Goal: Information Seeking & Learning: Check status

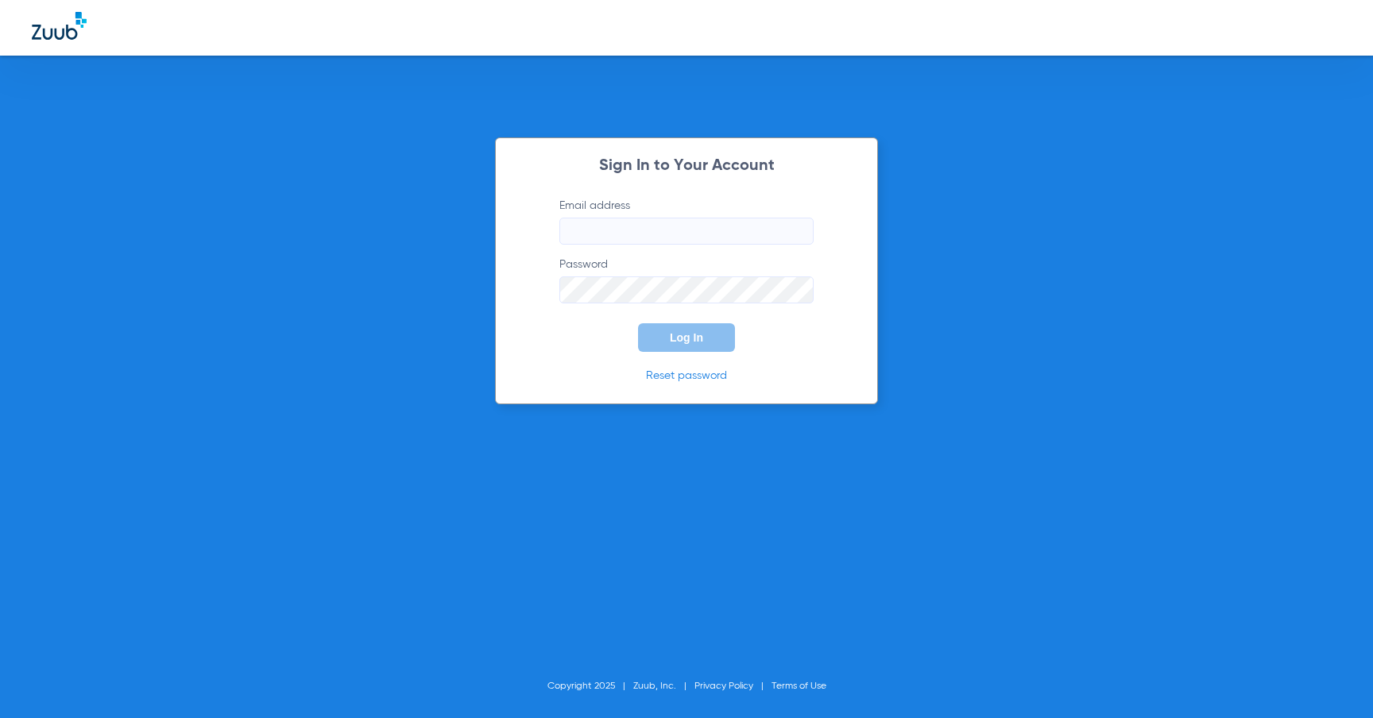
click at [713, 232] on input "Email address" at bounding box center [686, 231] width 254 height 27
click at [883, 210] on div "Sign In to Your Account Email address Password Log In Reset password Copyright …" at bounding box center [686, 359] width 1373 height 718
type input "[PERSON_NAME][EMAIL_ADDRESS][DOMAIN_NAME]"
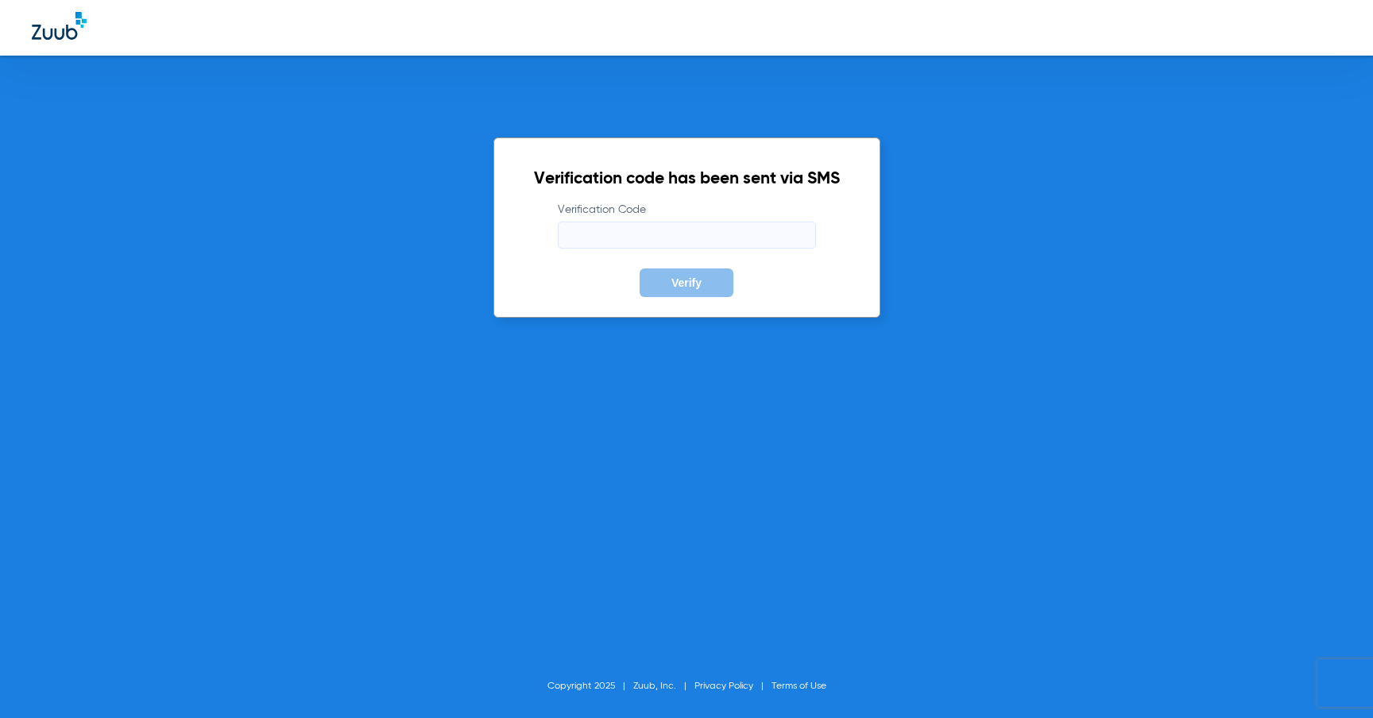
click at [794, 235] on body "Verification code has been sent via SMS Verification Code Verify Copyright 2025…" at bounding box center [686, 359] width 1373 height 718
click at [706, 214] on label "Verification Code Required" at bounding box center [687, 225] width 258 height 47
click at [706, 222] on input "Verification Code Required" at bounding box center [687, 235] width 258 height 27
type input "909641"
click at [836, 419] on div "Verification code has been sent via SMS Verification Code 909641 Verify Copyrig…" at bounding box center [686, 359] width 1373 height 718
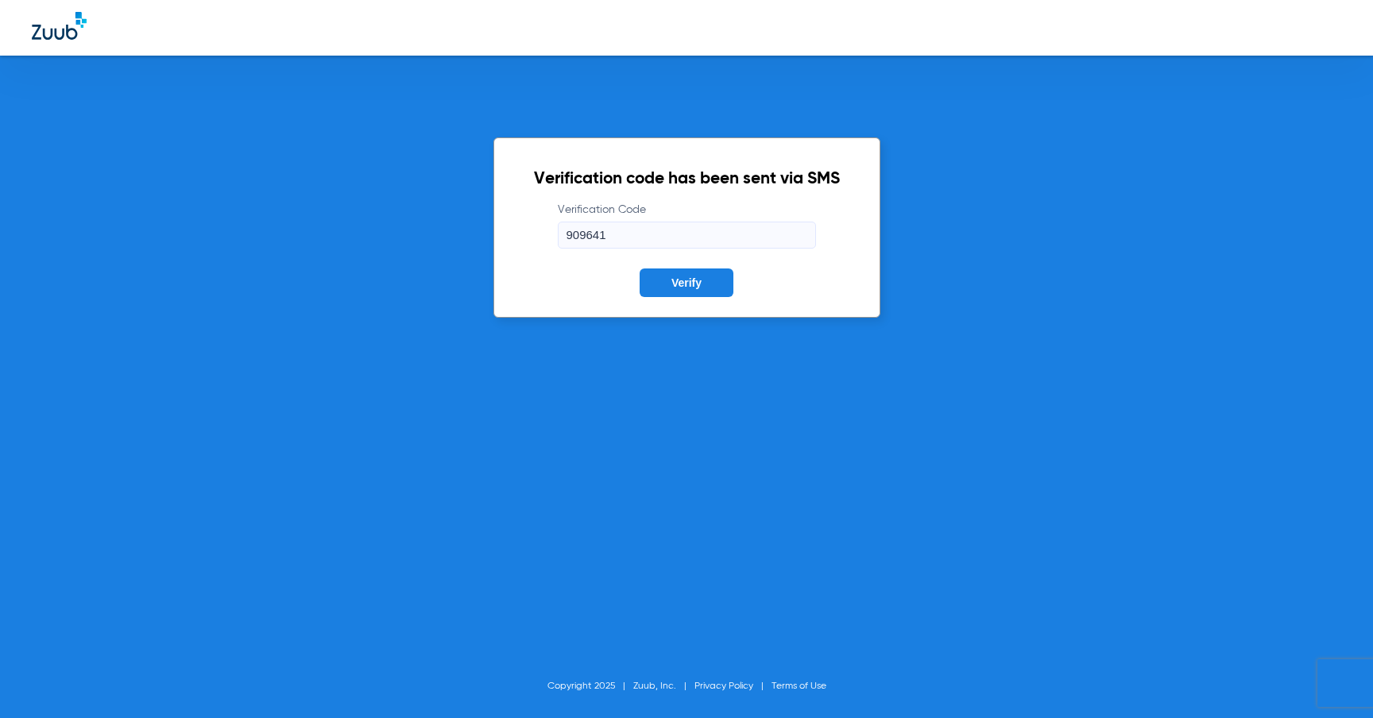
click at [681, 278] on span "Verify" at bounding box center [686, 282] width 30 height 13
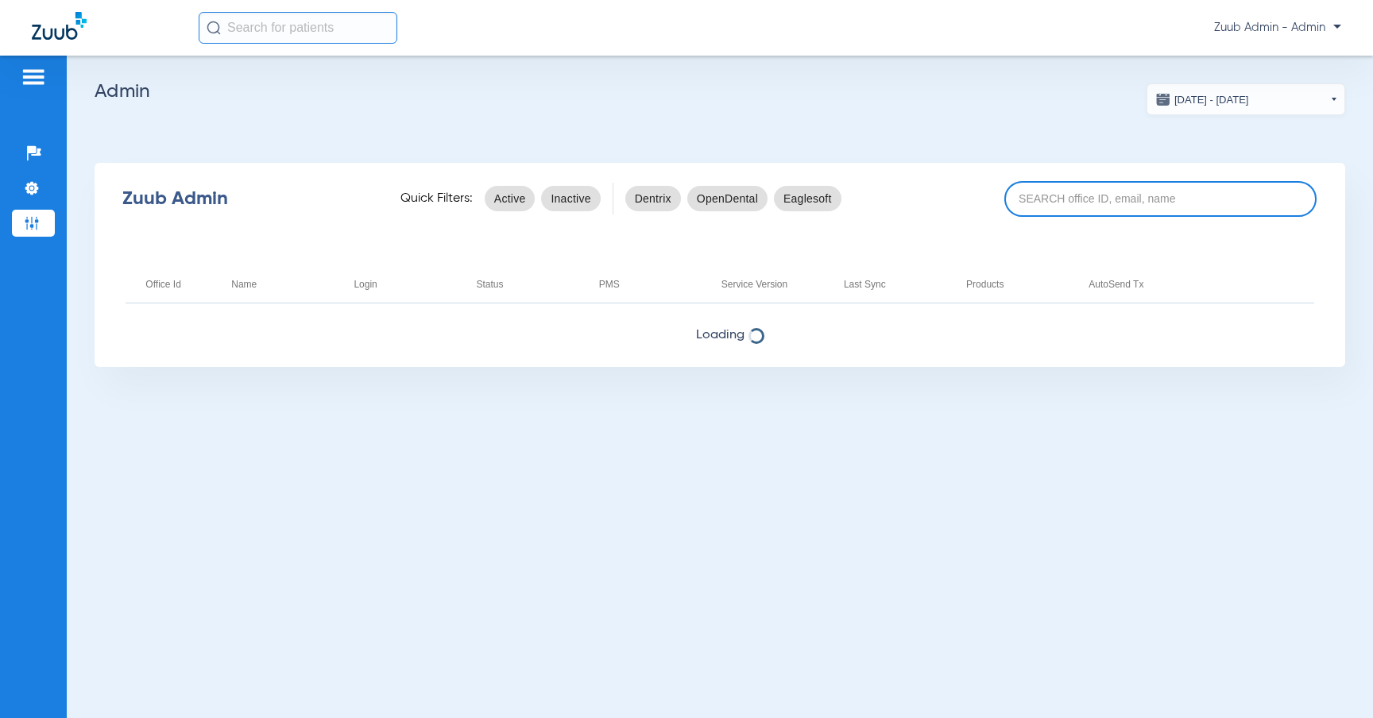
click at [1167, 196] on input at bounding box center [1160, 199] width 313 height 36
paste input "17006620"
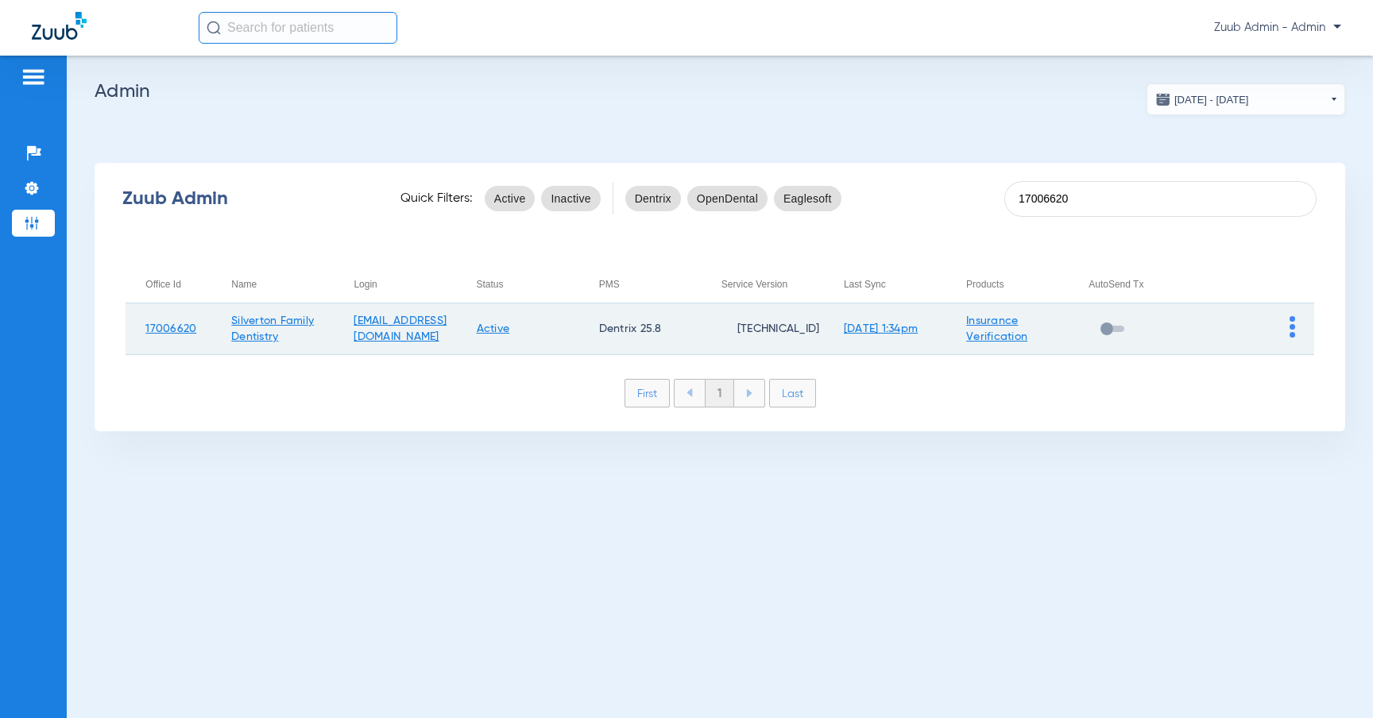
type input "17006620"
click at [1284, 334] on td at bounding box center [1252, 329] width 122 height 52
click at [1294, 326] on td at bounding box center [1252, 329] width 122 height 52
click at [1293, 327] on img at bounding box center [1292, 326] width 6 height 21
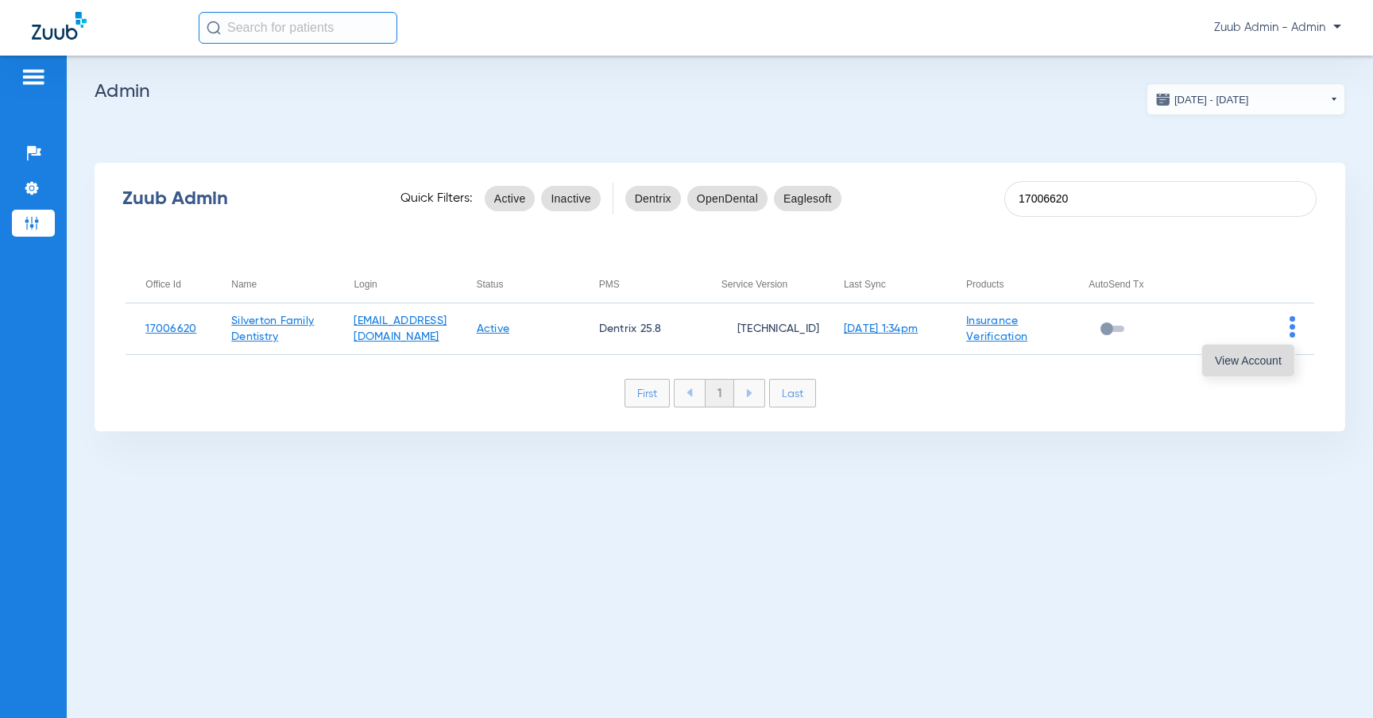
click at [1264, 352] on button "View Account" at bounding box center [1248, 361] width 92 height 32
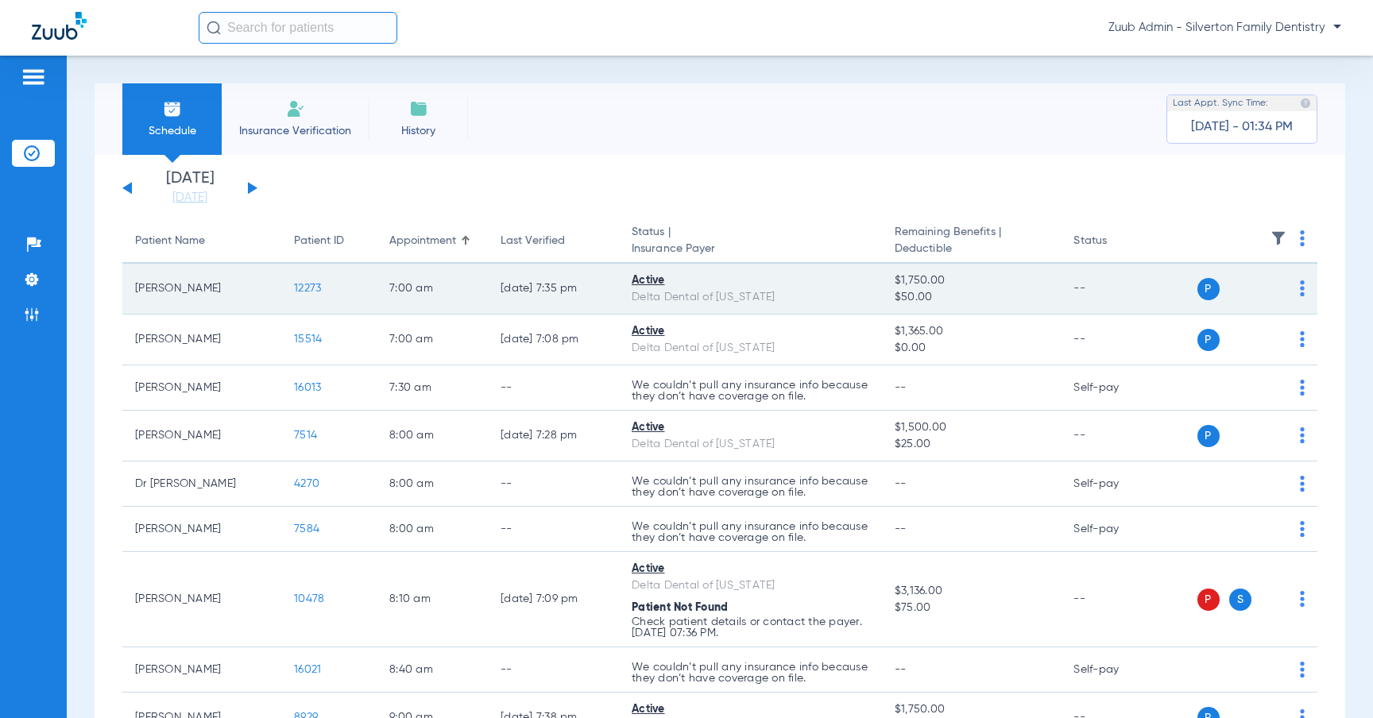
scroll to position [50, 0]
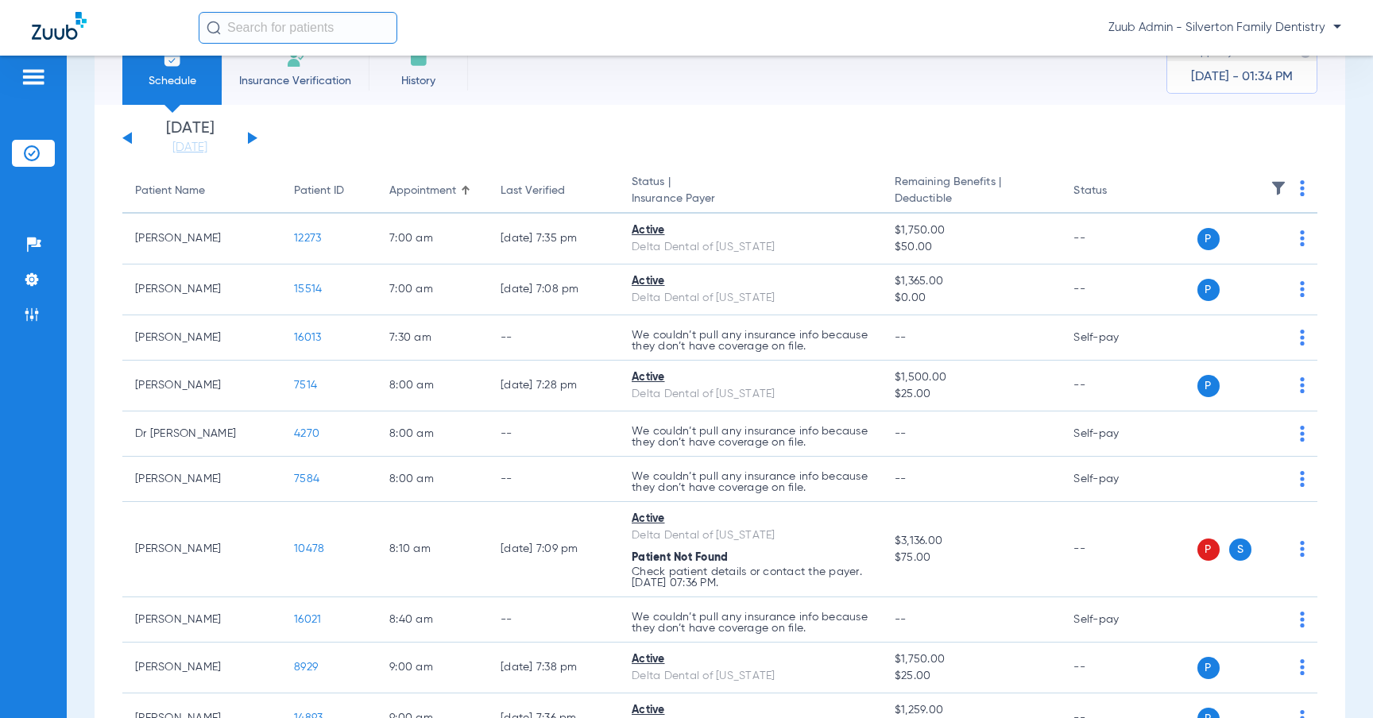
click at [338, 41] on input "text" at bounding box center [298, 28] width 199 height 32
paste input "14580"
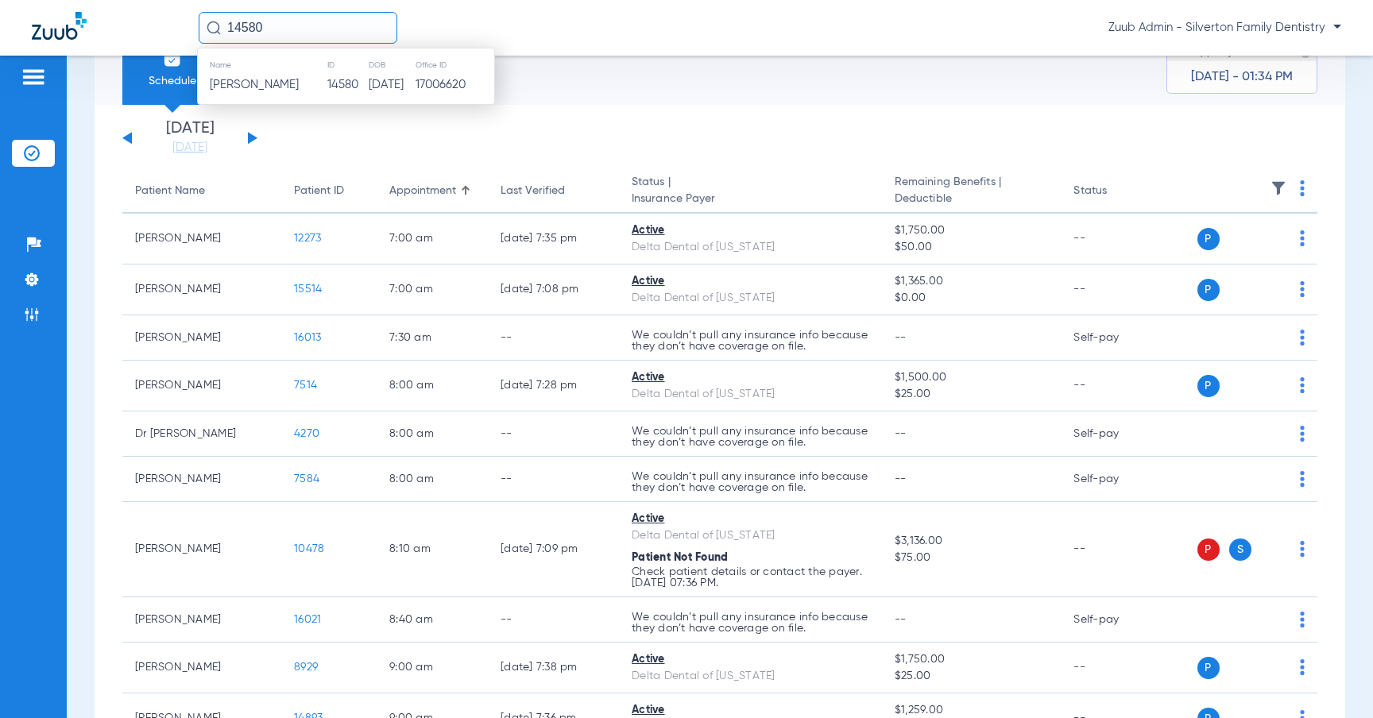
type input "14580"
click at [415, 62] on th "Office ID" at bounding box center [454, 64] width 79 height 17
click at [411, 90] on td "[DATE]" at bounding box center [391, 85] width 46 height 22
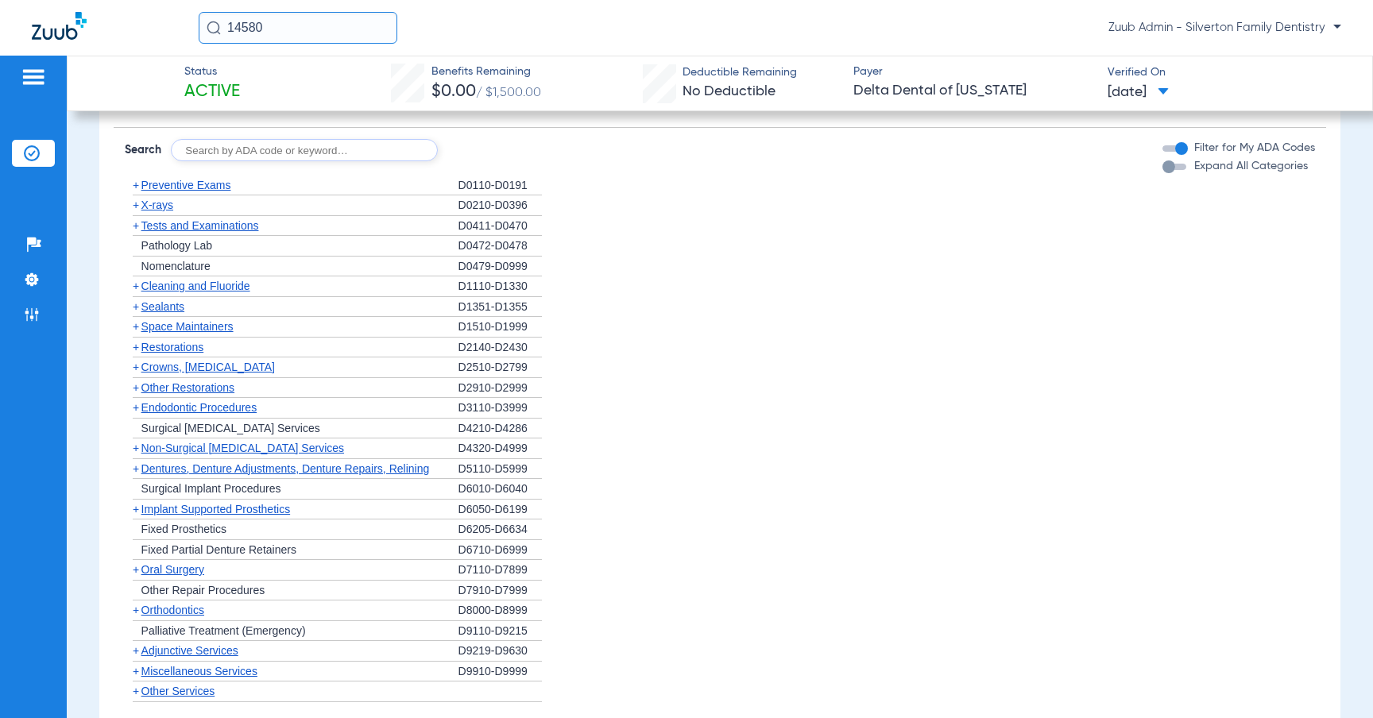
scroll to position [1194, 0]
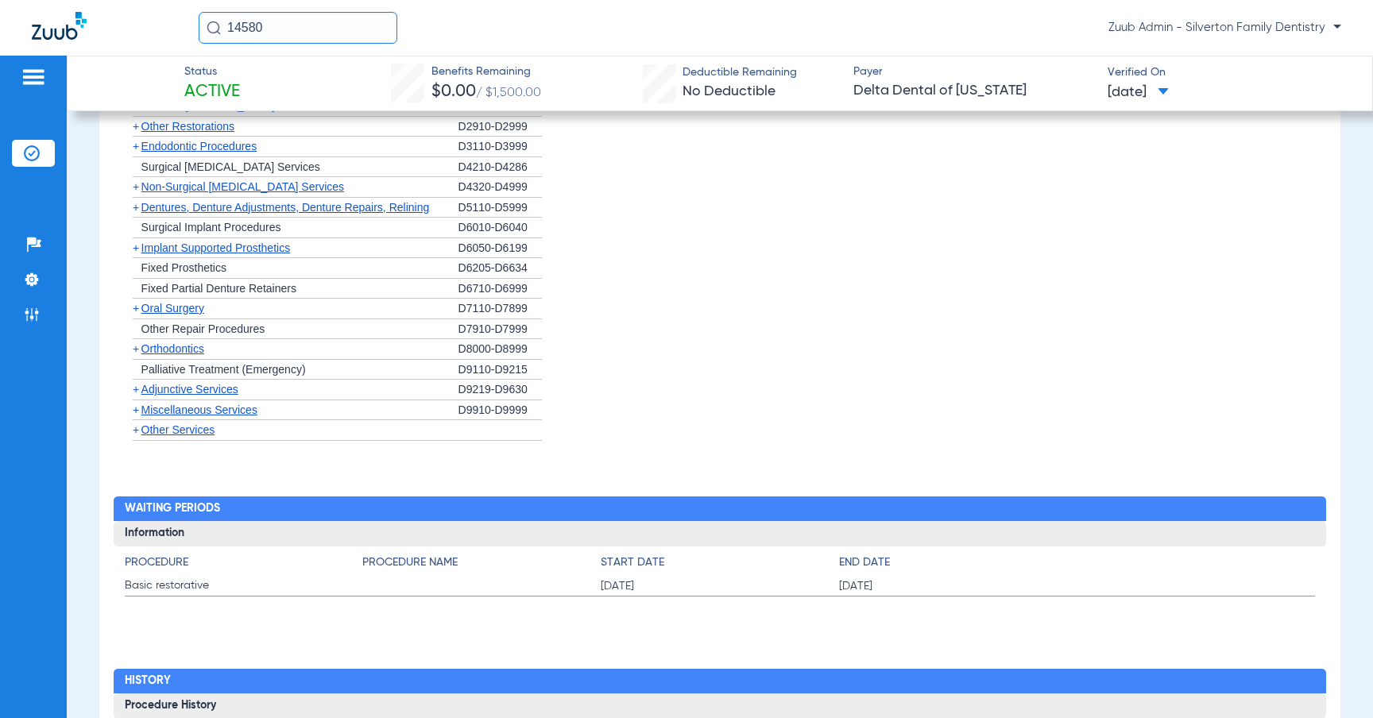
click at [216, 386] on span "Adjunctive Services" at bounding box center [189, 389] width 97 height 13
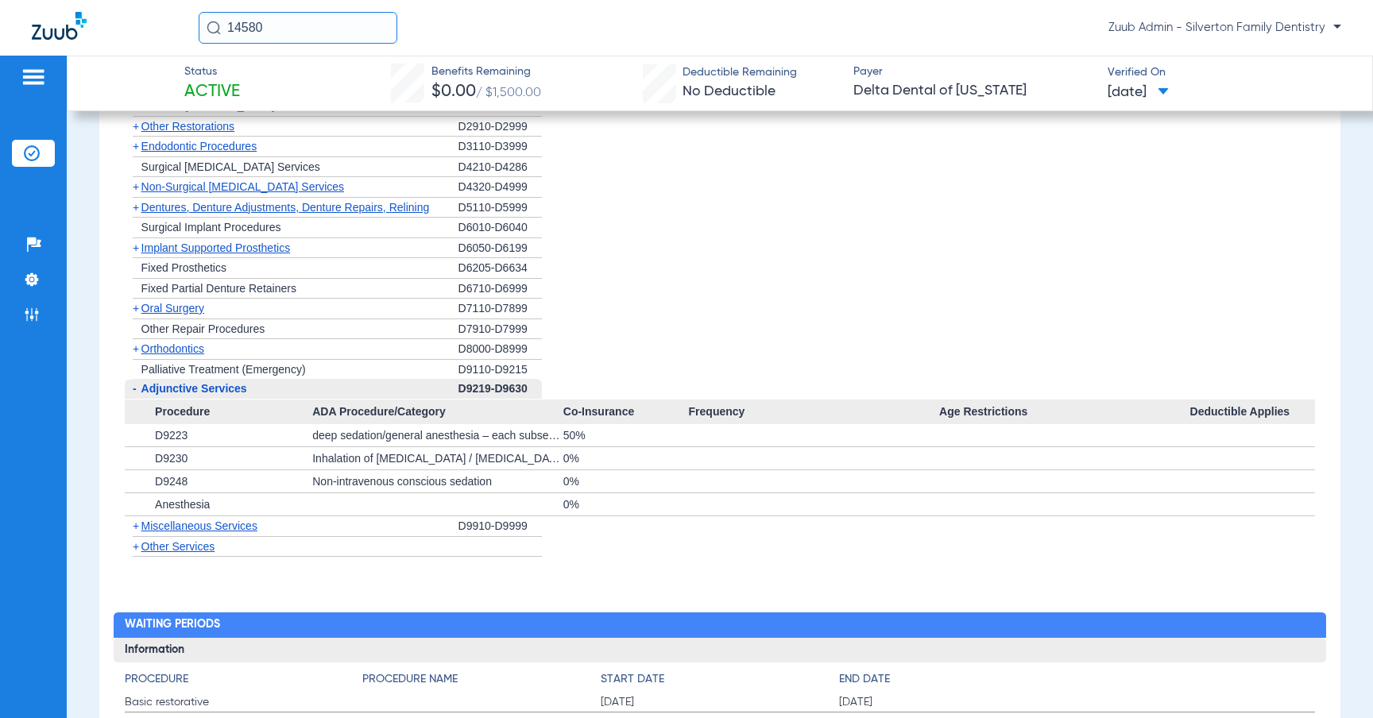
click at [147, 540] on span "Other Services" at bounding box center [178, 546] width 74 height 13
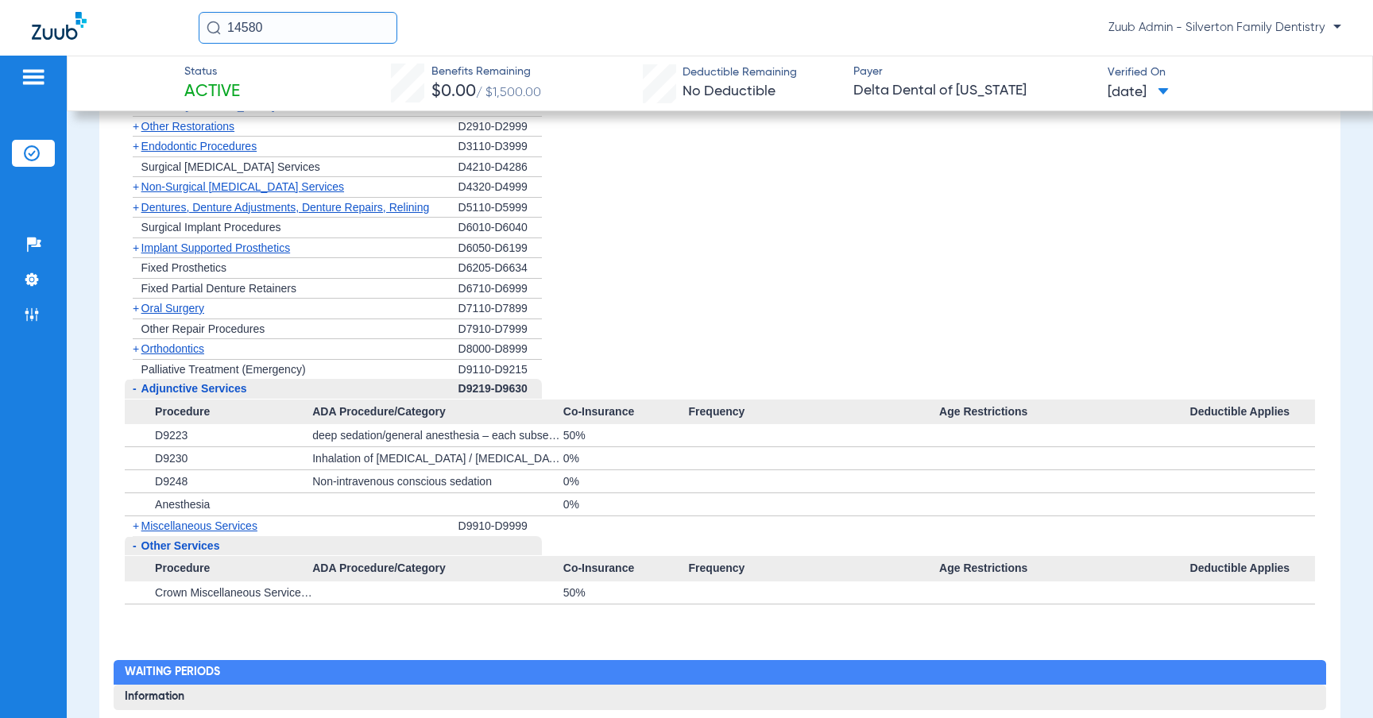
click at [265, 516] on div "+ Miscellaneous Services" at bounding box center [292, 526] width 334 height 20
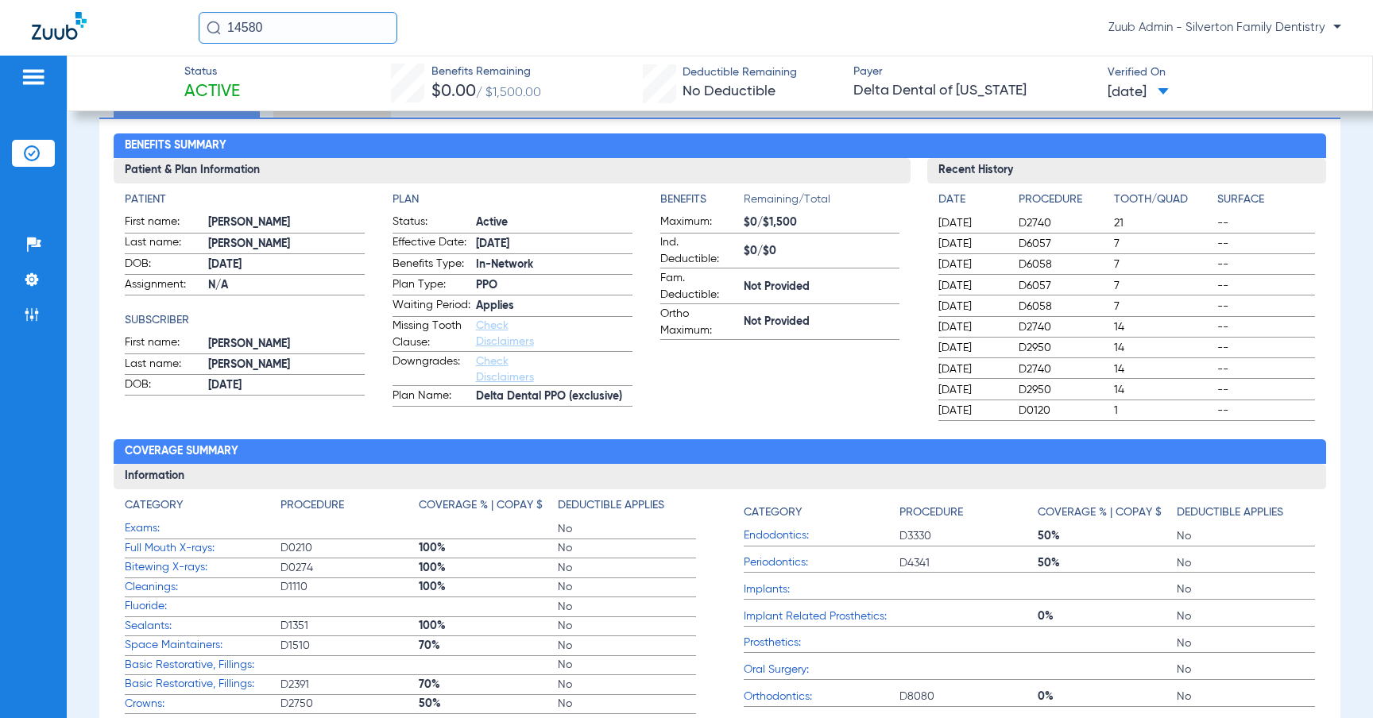
scroll to position [0, 0]
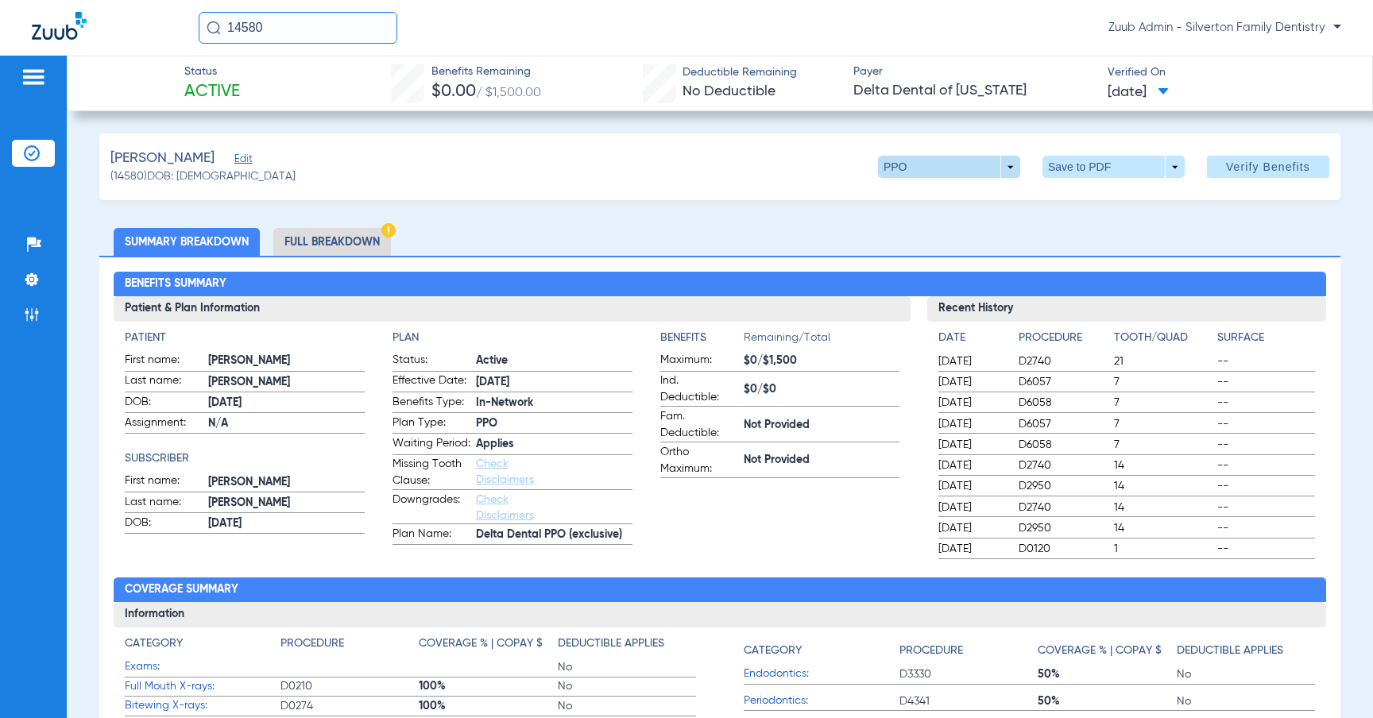
click at [958, 184] on span at bounding box center [948, 167] width 38 height 38
click at [956, 187] on button "PPO" at bounding box center [928, 199] width 99 height 32
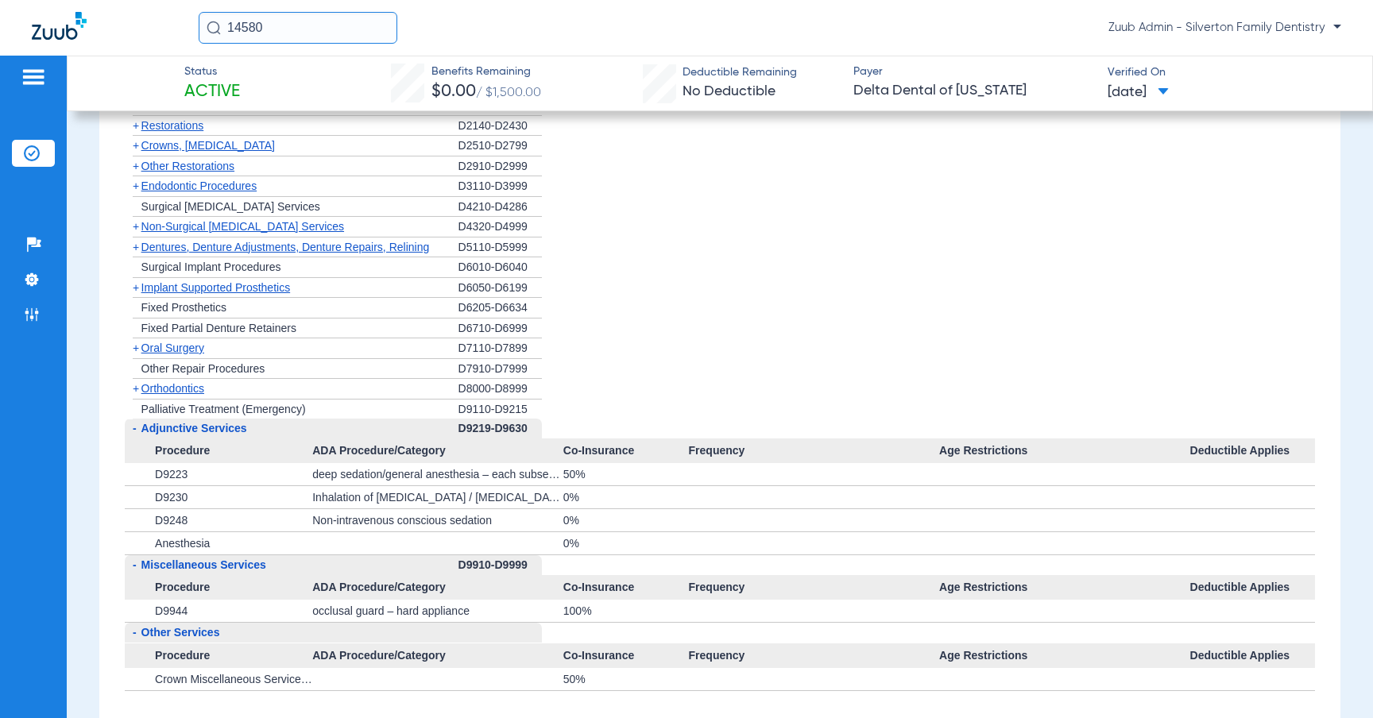
scroll to position [1209, 0]
